Goal: Find specific page/section: Find specific page/section

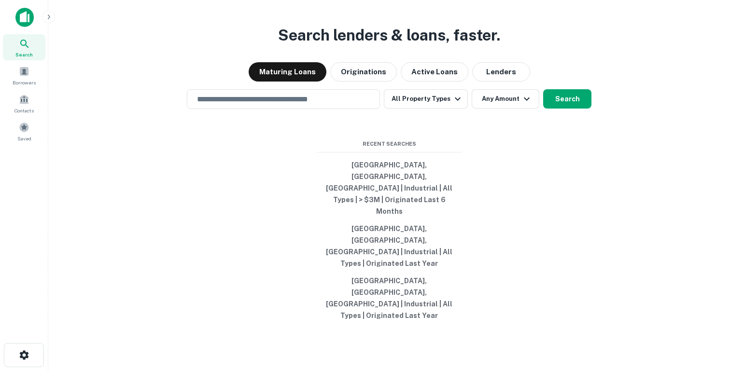
click at [267, 109] on div "​" at bounding box center [283, 99] width 193 height 20
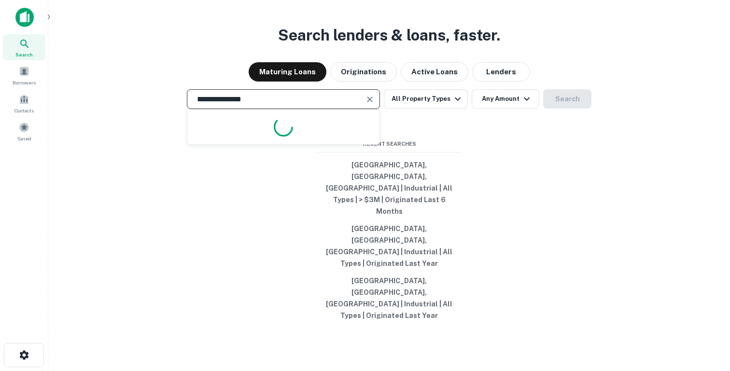
type input "**********"
click at [567, 109] on button "Search" at bounding box center [567, 98] width 48 height 19
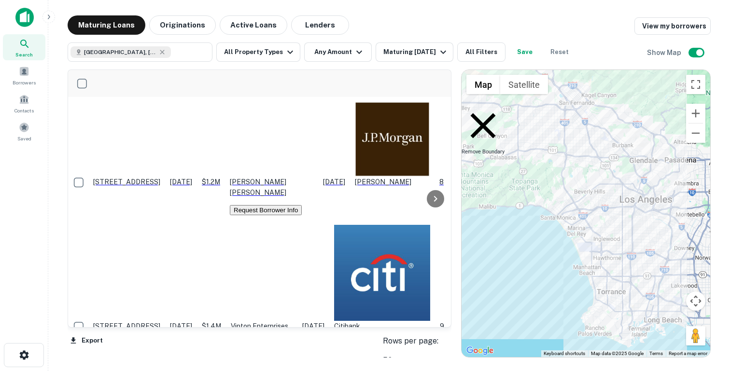
click at [479, 106] on icon at bounding box center [483, 125] width 43 height 43
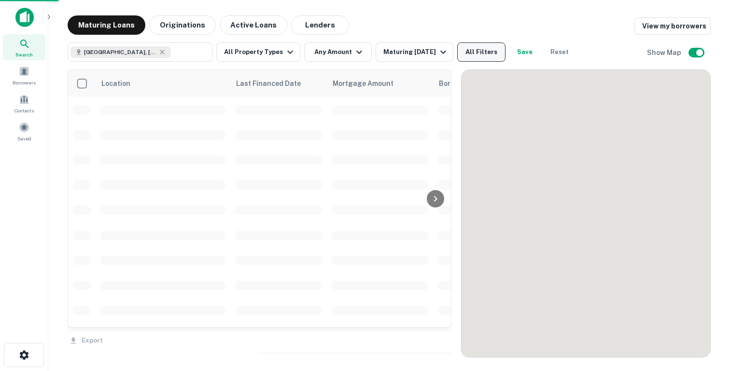
click at [487, 54] on button "All Filters" at bounding box center [481, 52] width 48 height 19
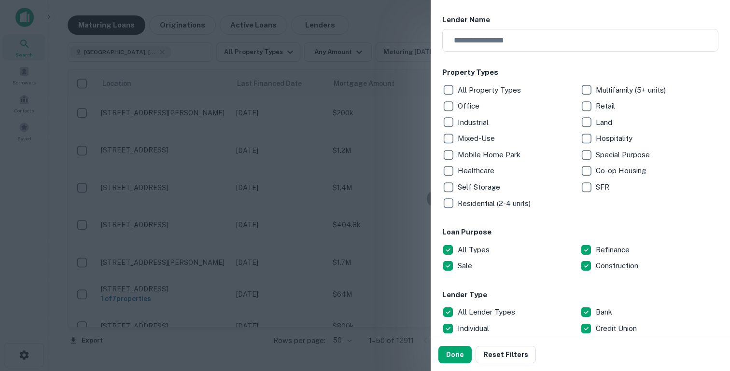
scroll to position [107, 0]
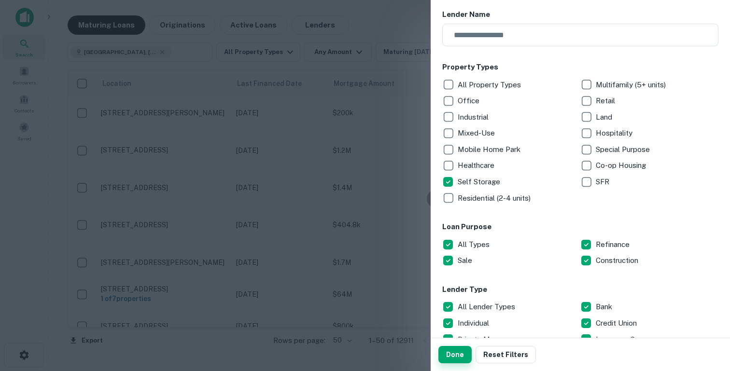
click at [453, 352] on button "Done" at bounding box center [455, 354] width 33 height 17
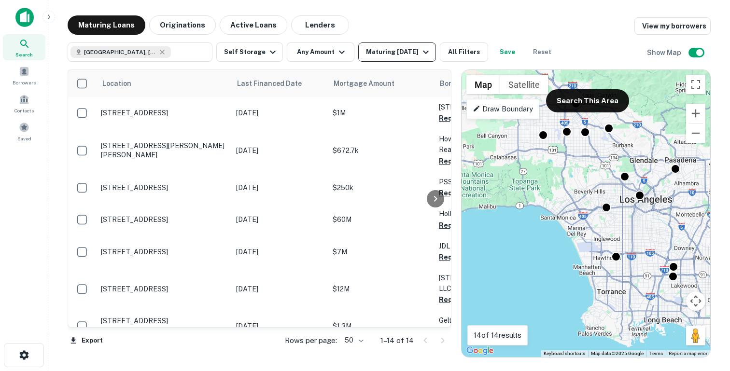
click at [377, 51] on div "Maturing In 1 Year" at bounding box center [399, 52] width 66 height 12
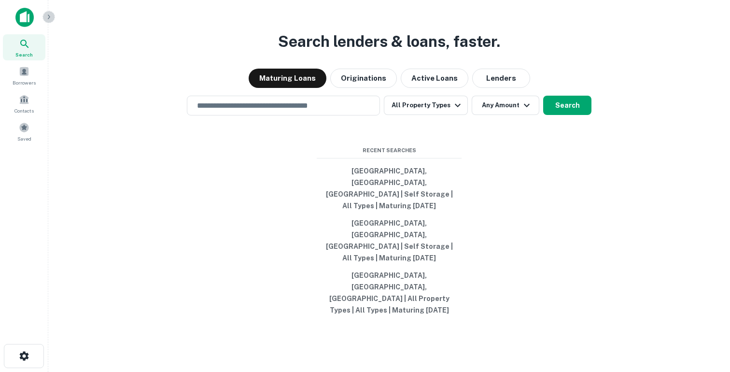
click at [50, 21] on button "button" at bounding box center [49, 17] width 13 height 13
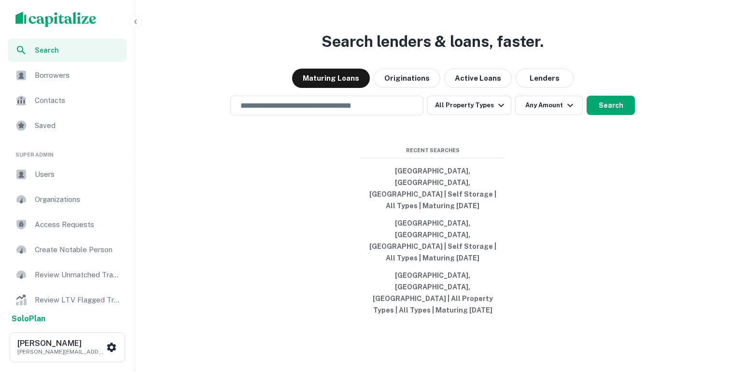
click at [40, 174] on span "Users" at bounding box center [78, 175] width 86 height 12
